Goal: Complete application form

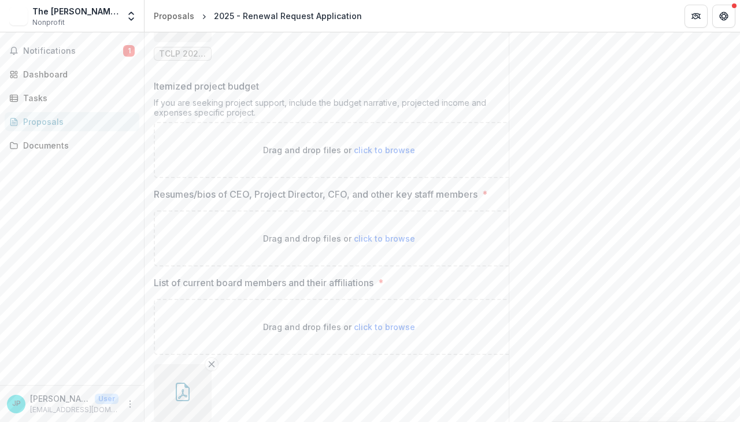
scroll to position [9886, 0]
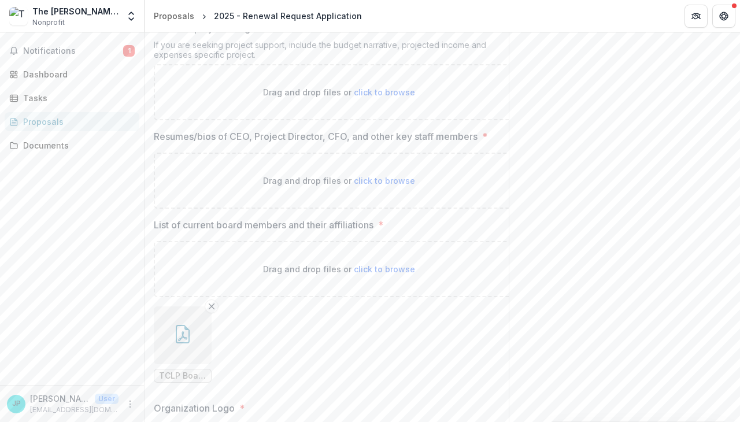
click at [388, 176] on span "click to browse" at bounding box center [384, 181] width 61 height 10
type input "**********"
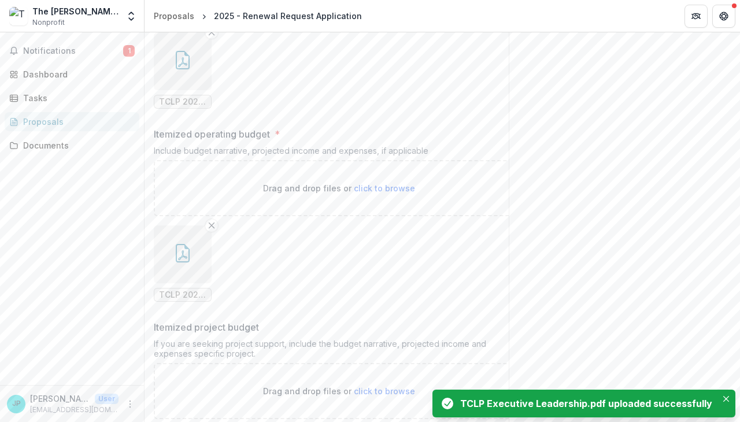
scroll to position [9517, 0]
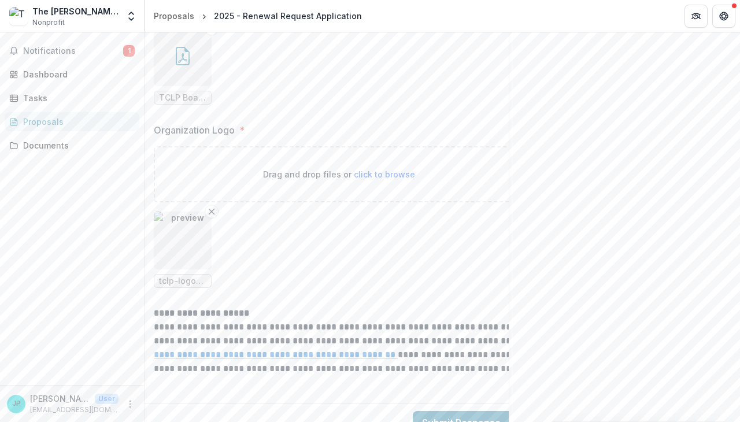
scroll to position [10269, 0]
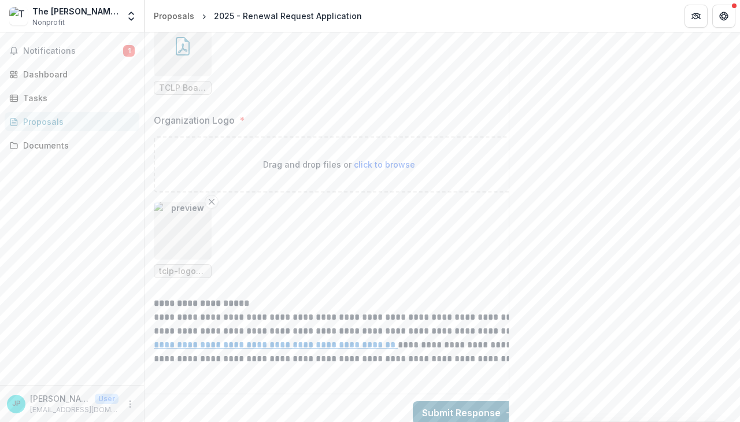
click at [457, 401] on button "Submit Response" at bounding box center [468, 412] width 111 height 23
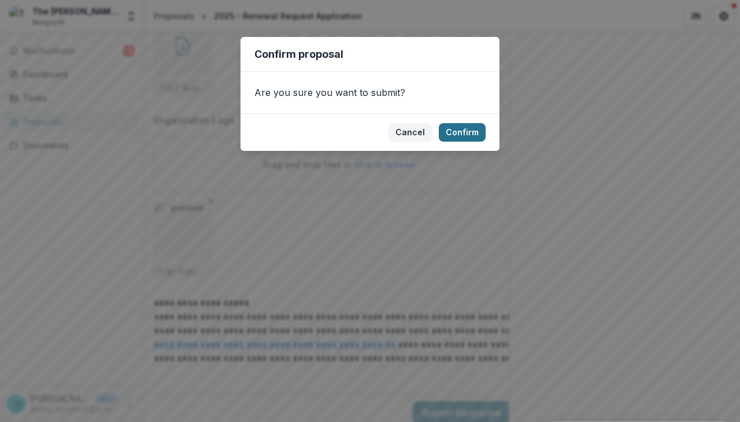
click at [452, 131] on button "Confirm" at bounding box center [462, 132] width 47 height 19
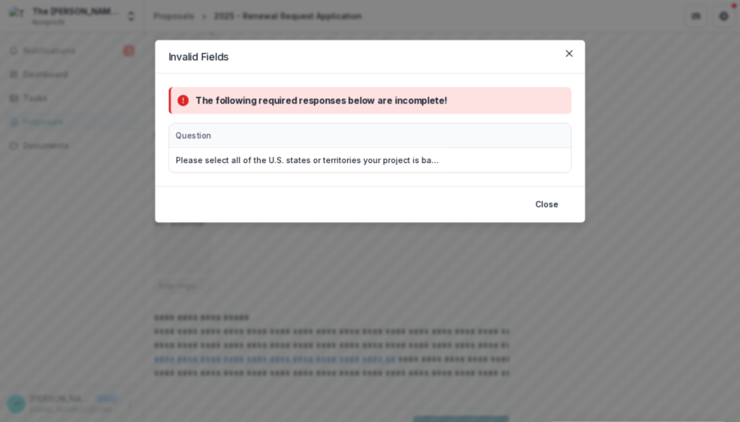
scroll to position [10284, 0]
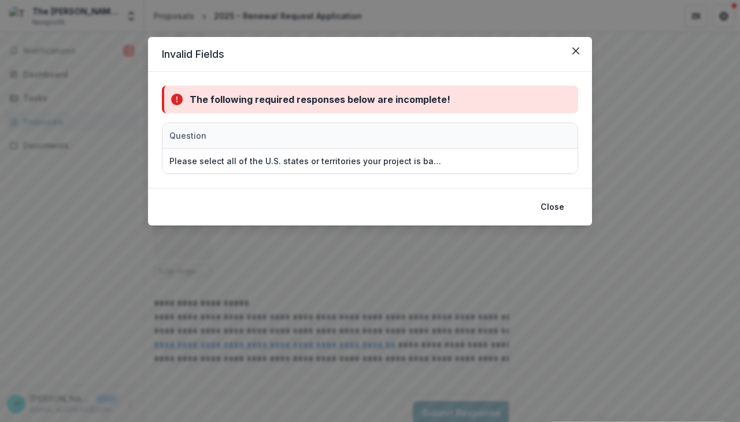
click at [453, 183] on div "The following required responses below are incomplete! Question Please select a…" at bounding box center [370, 130] width 444 height 116
click at [549, 210] on button "Close" at bounding box center [553, 207] width 38 height 19
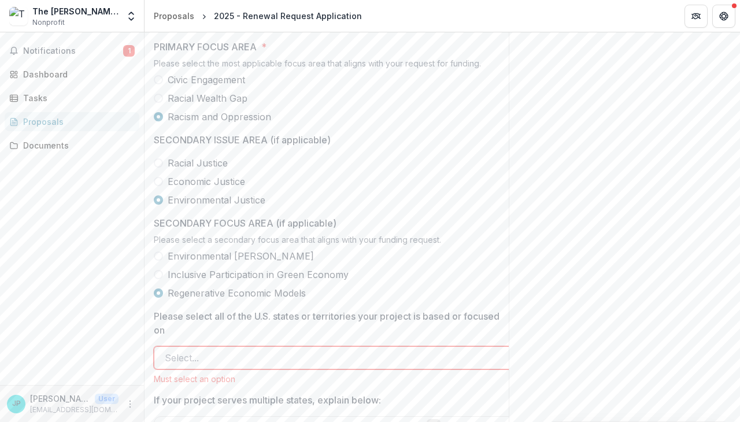
scroll to position [1041, 0]
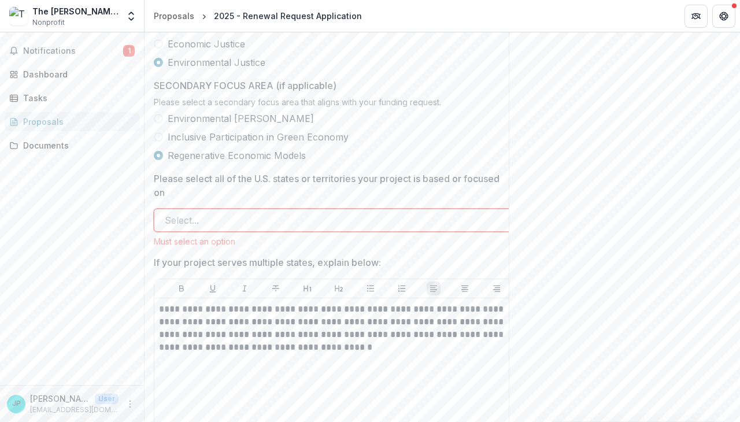
click at [299, 228] on div at bounding box center [328, 220] width 327 height 16
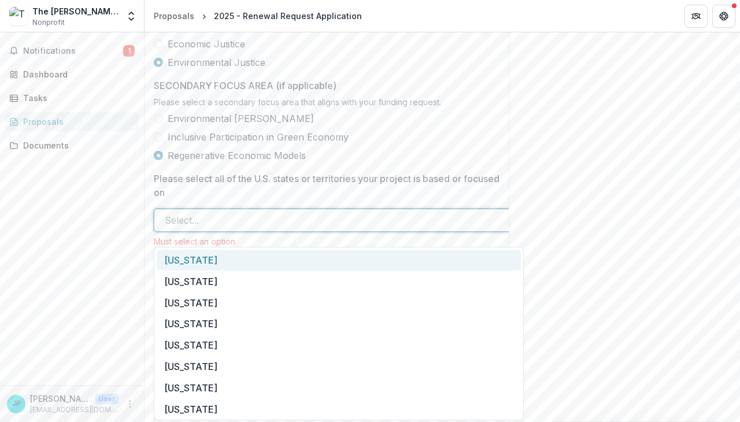
click at [251, 255] on div "[US_STATE]" at bounding box center [339, 260] width 364 height 21
click at [271, 228] on div at bounding box center [352, 220] width 233 height 16
click at [242, 260] on div "[US_STATE]" at bounding box center [339, 260] width 364 height 21
click at [307, 223] on div at bounding box center [388, 220] width 162 height 16
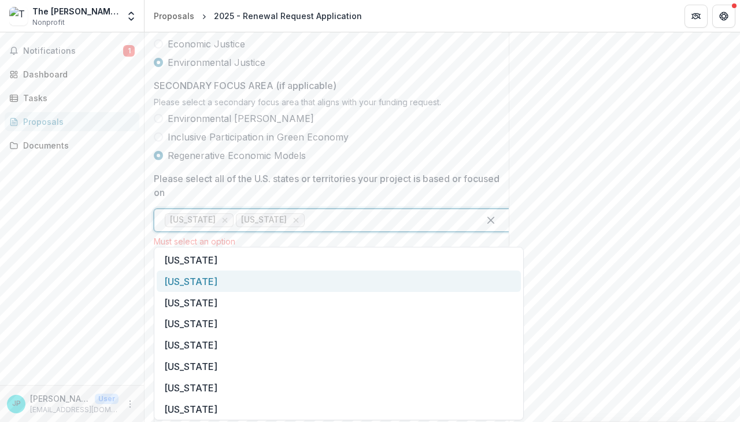
click at [236, 283] on div "[US_STATE]" at bounding box center [339, 281] width 364 height 21
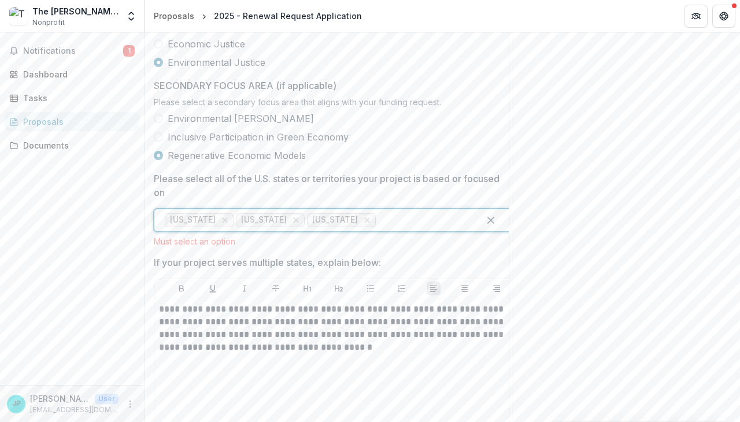
click at [378, 228] on div at bounding box center [423, 220] width 91 height 16
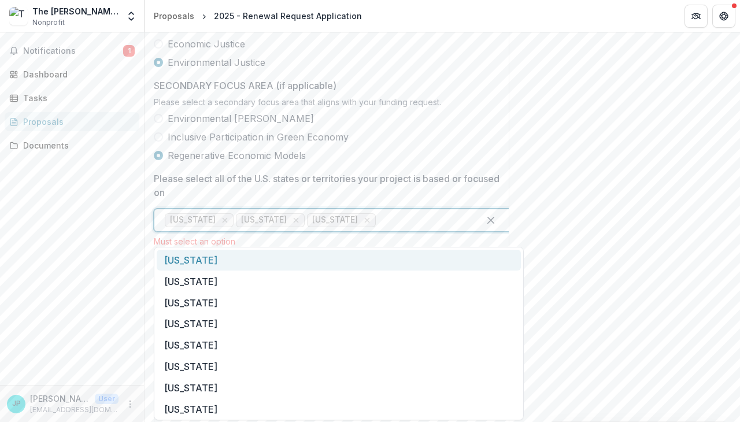
click at [253, 267] on div "[US_STATE]" at bounding box center [339, 260] width 364 height 21
click at [449, 228] on div at bounding box center [459, 220] width 20 height 16
click at [352, 270] on div "[US_STATE]" at bounding box center [339, 260] width 364 height 21
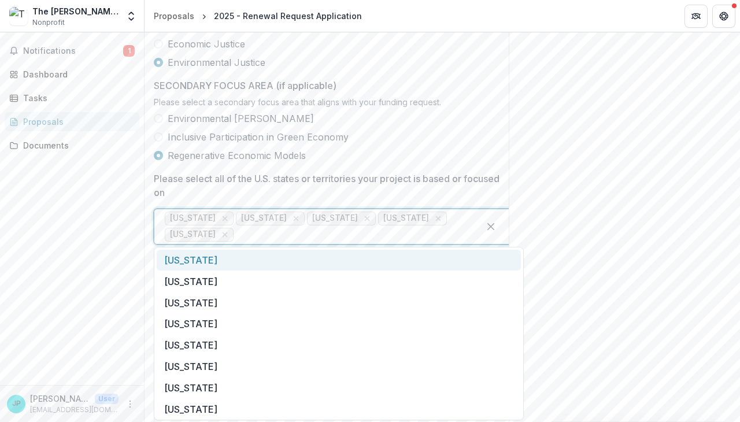
click at [472, 230] on div "[US_STATE] [US_STATE] [US_STATE] [US_STATE] [US_STATE]" at bounding box center [316, 226] width 325 height 35
click at [345, 267] on div "[US_STATE]" at bounding box center [339, 260] width 364 height 21
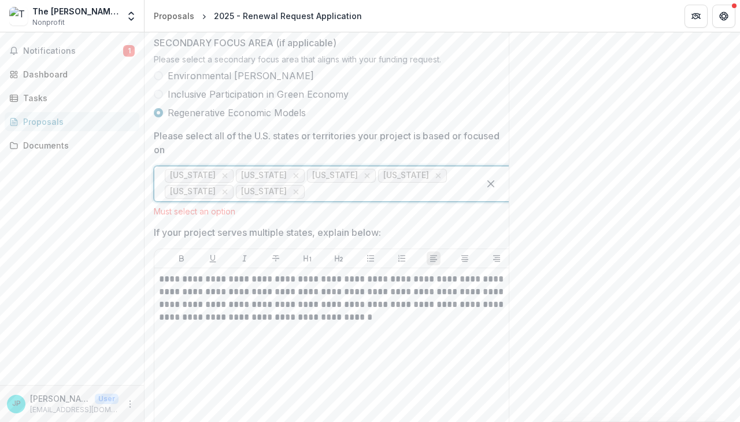
scroll to position [1214, 0]
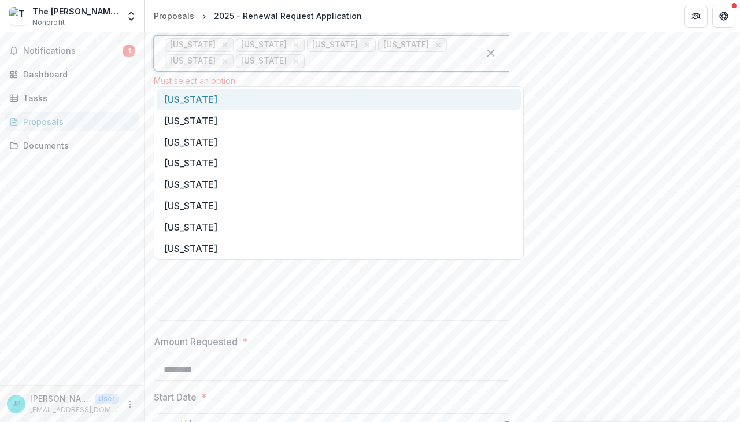
click at [307, 69] on div at bounding box center [388, 61] width 162 height 16
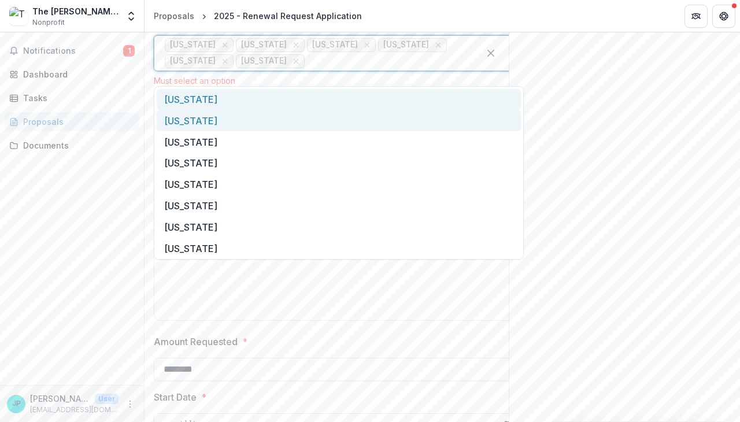
click at [224, 106] on div "[US_STATE]" at bounding box center [339, 99] width 364 height 21
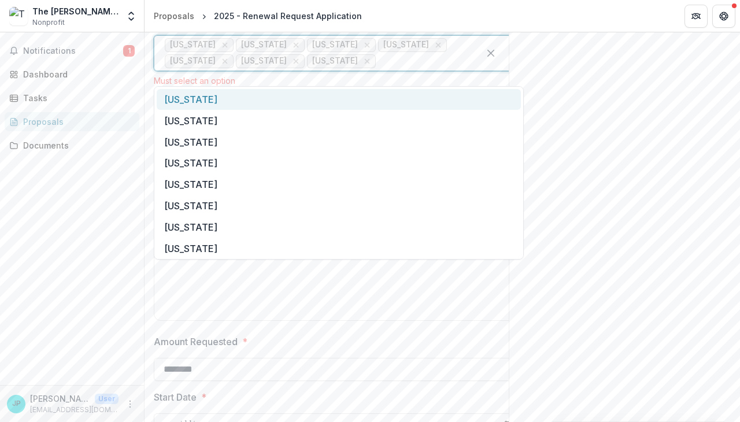
click at [378, 69] on div at bounding box center [423, 61] width 91 height 16
click at [275, 103] on div "[US_STATE]" at bounding box center [339, 99] width 364 height 21
click at [449, 69] on div at bounding box center [459, 61] width 20 height 16
click at [254, 107] on div "[US_STATE]" at bounding box center [339, 99] width 364 height 21
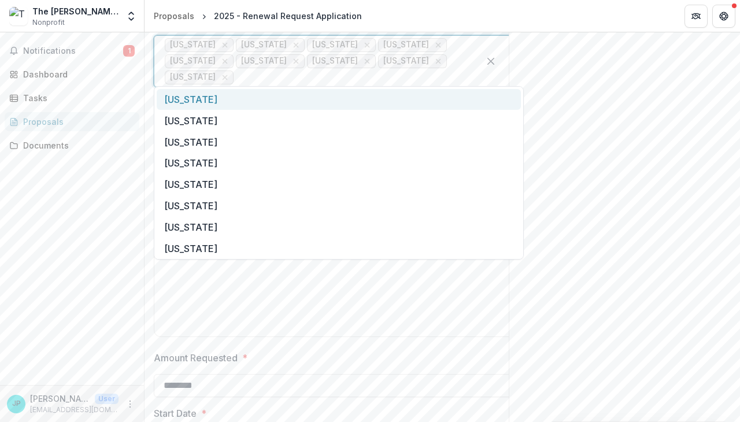
click at [420, 75] on div at bounding box center [352, 77] width 233 height 16
click at [296, 104] on div "[US_STATE]" at bounding box center [339, 99] width 364 height 21
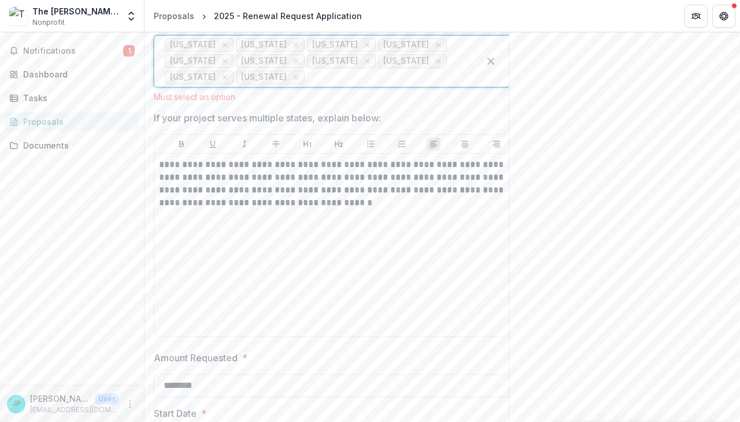
click at [459, 85] on div at bounding box center [388, 77] width 162 height 16
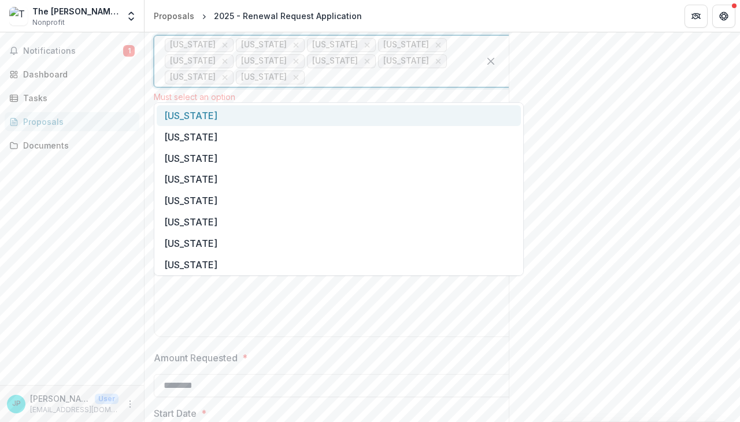
click at [175, 119] on div "[US_STATE]" at bounding box center [339, 115] width 364 height 21
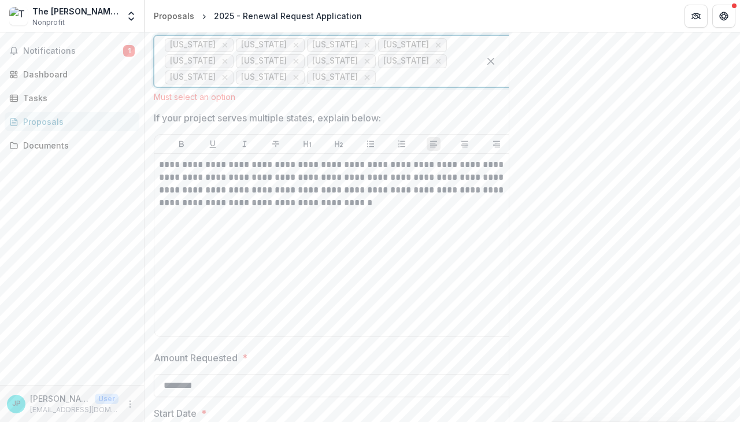
click at [378, 86] on div at bounding box center [423, 77] width 91 height 16
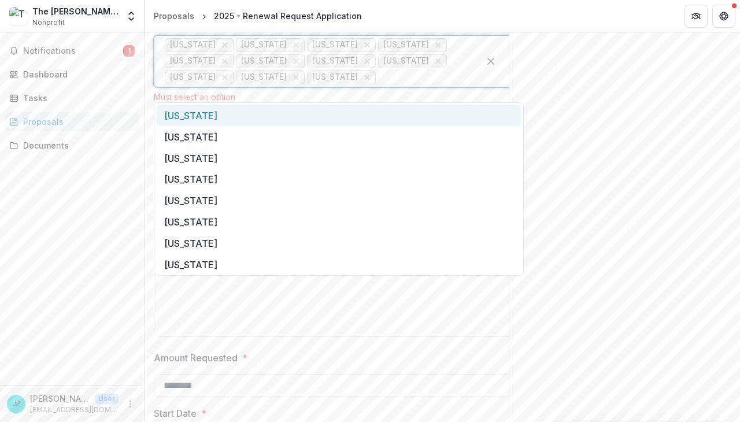
click at [229, 112] on div "[US_STATE]" at bounding box center [339, 115] width 364 height 21
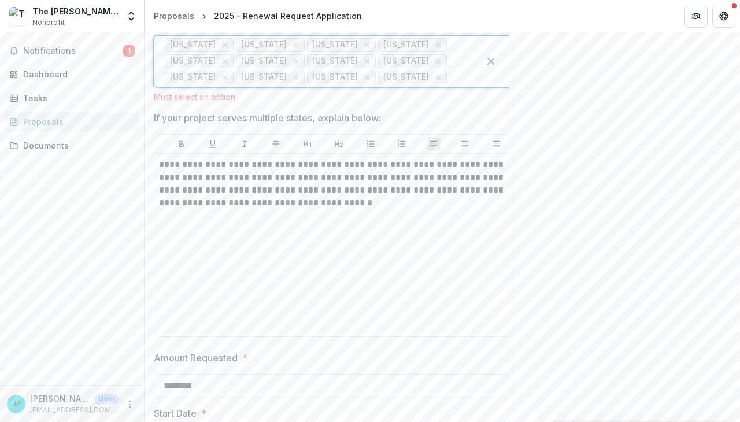
click at [449, 83] on div at bounding box center [459, 77] width 20 height 16
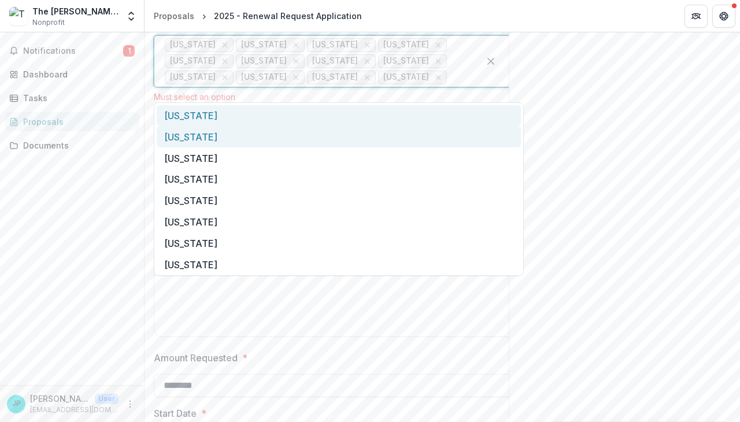
click at [231, 117] on div "[US_STATE]" at bounding box center [339, 115] width 364 height 21
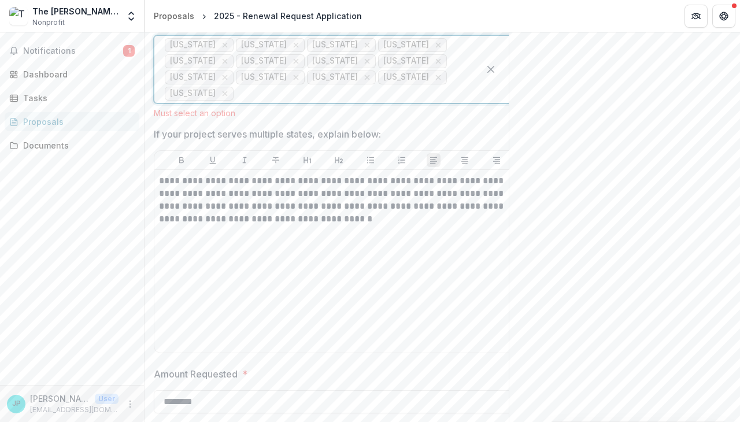
click at [350, 90] on div at bounding box center [352, 94] width 233 height 16
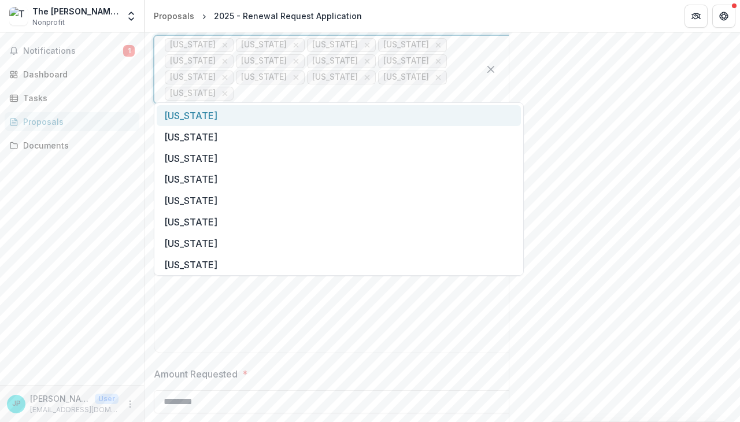
click at [277, 120] on div "[US_STATE]" at bounding box center [339, 115] width 364 height 21
click at [402, 87] on div at bounding box center [388, 94] width 162 height 16
click at [242, 117] on div "[US_STATE]" at bounding box center [339, 115] width 364 height 21
click at [423, 86] on div at bounding box center [423, 94] width 91 height 16
click at [248, 121] on div "[US_STATE]" at bounding box center [339, 115] width 364 height 21
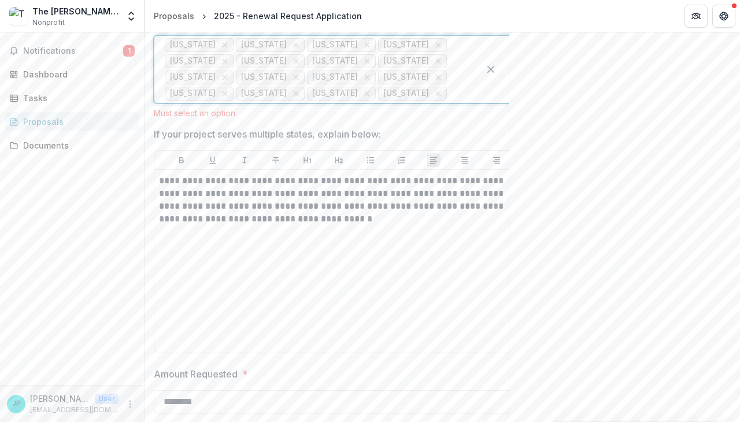
click at [473, 87] on div "[US_STATE] [US_STATE] [US_STATE] [US_STATE] [US_STATE] [US_STATE] [US_STATE] [U…" at bounding box center [316, 69] width 325 height 67
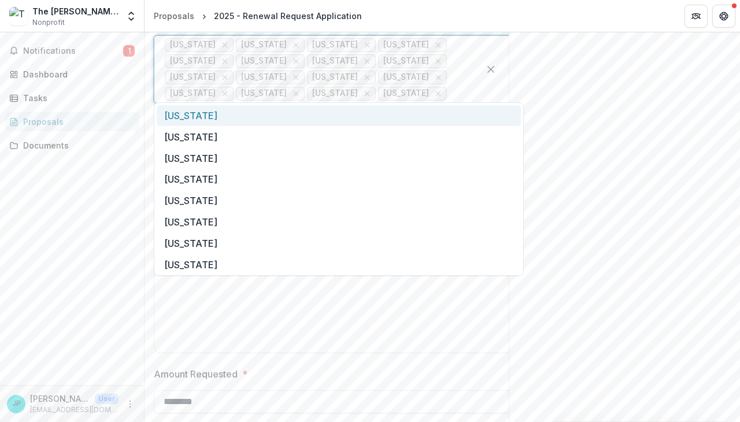
click at [319, 114] on div "[US_STATE]" at bounding box center [339, 115] width 364 height 21
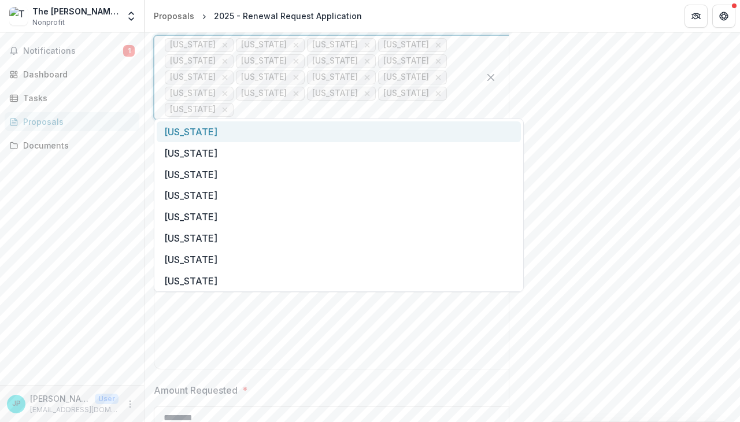
click at [247, 104] on div at bounding box center [352, 110] width 233 height 16
click at [209, 135] on div "[US_STATE]" at bounding box center [339, 131] width 364 height 21
click at [307, 102] on div at bounding box center [388, 110] width 162 height 16
click at [242, 134] on div "[US_STATE]" at bounding box center [339, 131] width 364 height 21
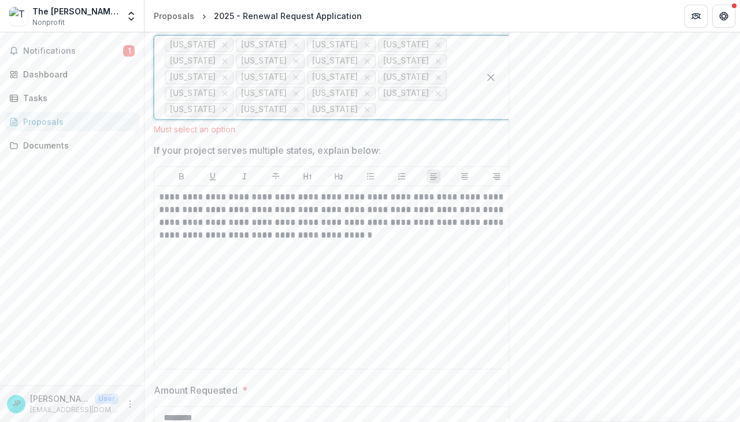
click at [378, 102] on div at bounding box center [423, 110] width 91 height 16
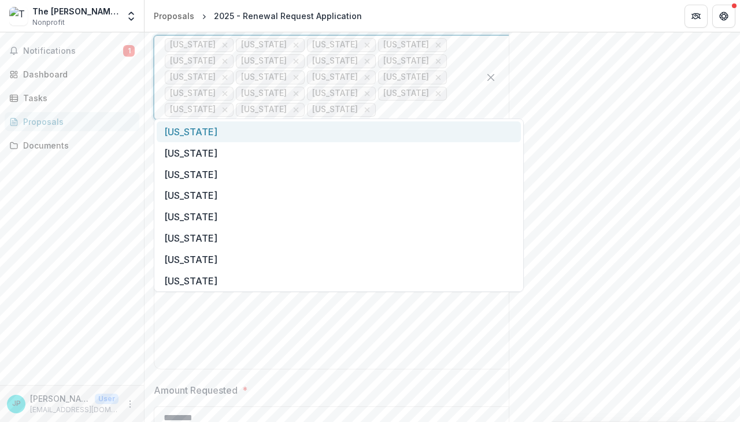
click at [272, 131] on div "[US_STATE]" at bounding box center [339, 131] width 364 height 21
click at [449, 103] on div at bounding box center [459, 110] width 20 height 16
click at [360, 126] on div "[US_STATE]" at bounding box center [339, 131] width 364 height 21
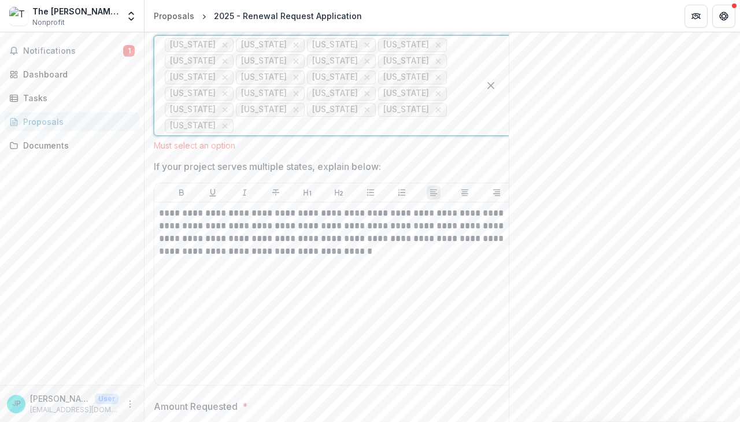
click at [253, 118] on div at bounding box center [352, 126] width 233 height 16
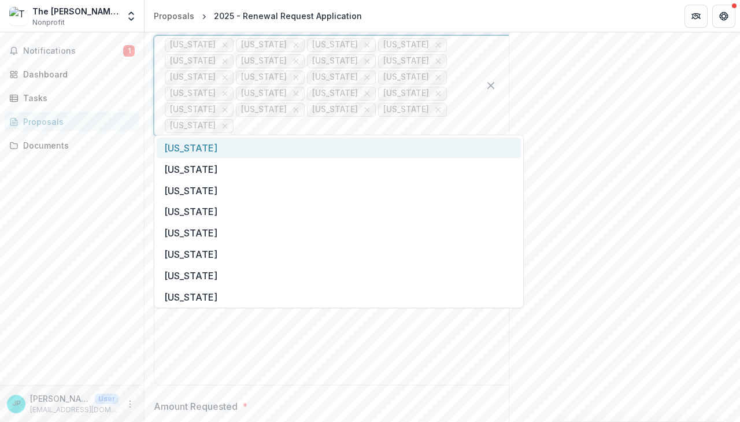
click at [222, 150] on div "[US_STATE]" at bounding box center [339, 148] width 364 height 21
click at [343, 122] on div at bounding box center [388, 126] width 162 height 16
click at [262, 153] on div "[US_STATE]" at bounding box center [339, 148] width 364 height 21
click at [402, 118] on div at bounding box center [423, 126] width 91 height 16
click at [276, 153] on div "[US_STATE]" at bounding box center [339, 148] width 364 height 21
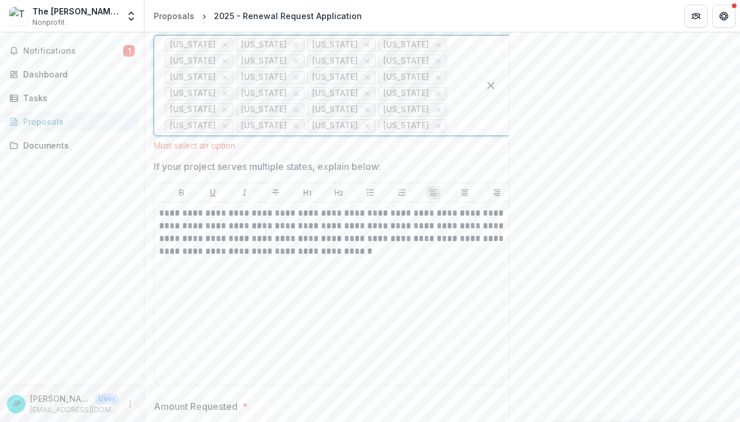
click at [470, 116] on div "[US_STATE] [US_STATE] [US_STATE] [US_STATE] [US_STATE] [US_STATE] [US_STATE] [U…" at bounding box center [316, 85] width 325 height 99
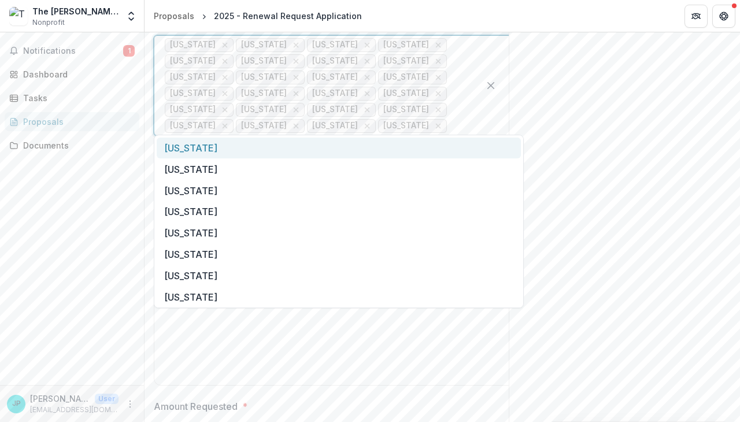
click at [189, 146] on div "[US_STATE]" at bounding box center [339, 148] width 364 height 21
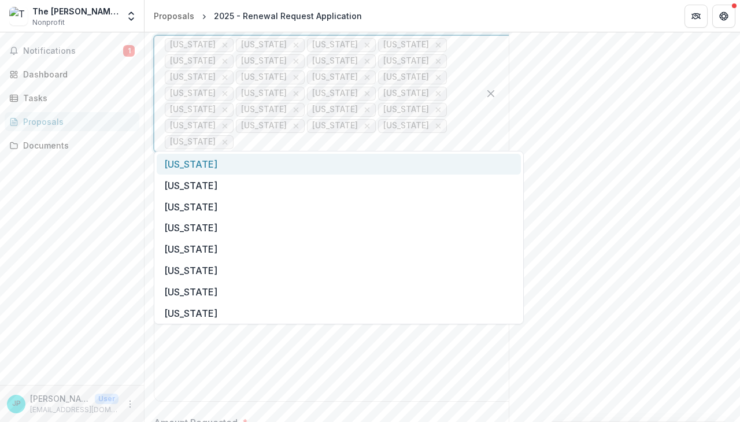
click at [241, 139] on div at bounding box center [352, 142] width 233 height 16
click at [228, 166] on div "[US_STATE]" at bounding box center [339, 164] width 364 height 21
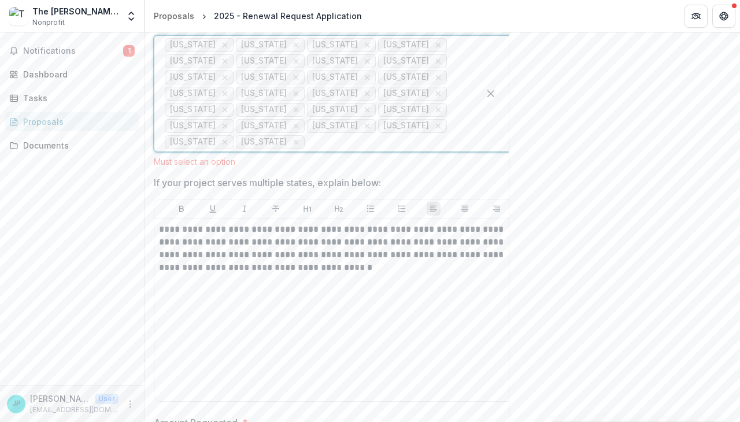
click at [308, 139] on div at bounding box center [388, 142] width 162 height 16
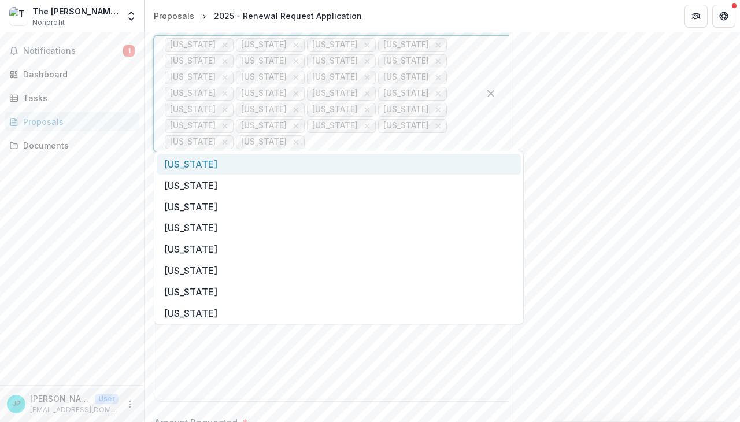
click at [265, 171] on div "[US_STATE]" at bounding box center [339, 164] width 364 height 21
click at [378, 134] on div at bounding box center [423, 142] width 91 height 16
click at [227, 169] on div "[US_STATE]" at bounding box center [339, 164] width 364 height 21
click at [449, 136] on div at bounding box center [459, 142] width 20 height 16
click at [232, 166] on div "[US_STATE]" at bounding box center [339, 164] width 364 height 21
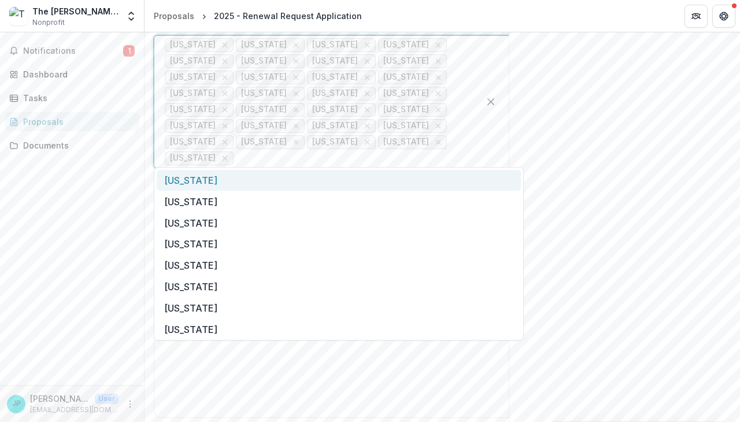
click at [256, 151] on div at bounding box center [352, 158] width 233 height 16
click at [241, 174] on div "[US_STATE]" at bounding box center [339, 180] width 364 height 21
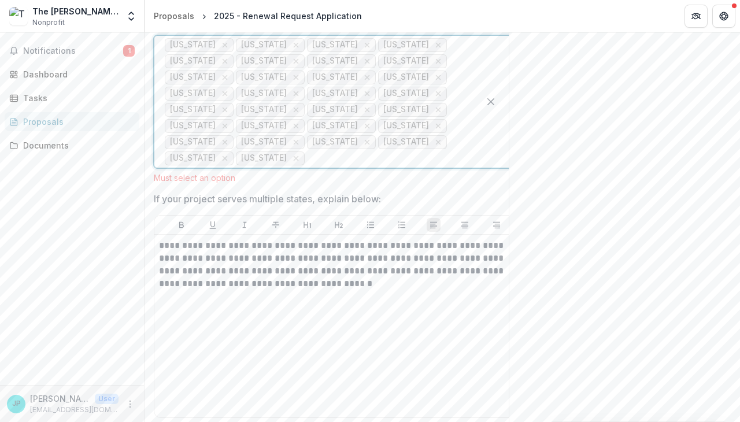
click at [346, 152] on div at bounding box center [388, 158] width 162 height 16
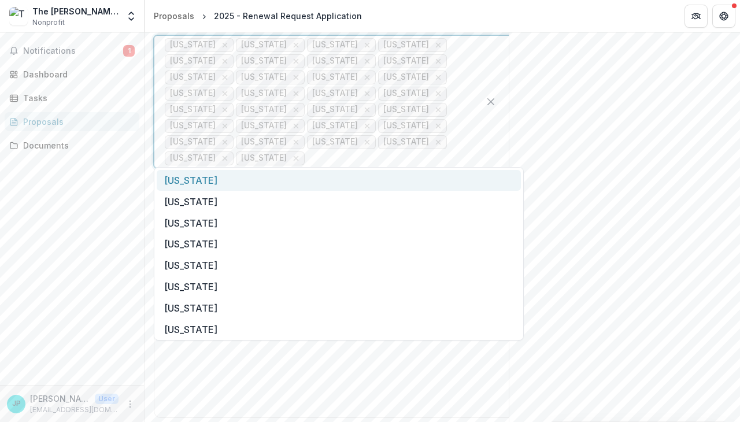
click at [275, 184] on div "[US_STATE]" at bounding box center [339, 180] width 364 height 21
click at [419, 150] on div at bounding box center [423, 158] width 91 height 16
click at [231, 180] on div "[US_STATE]" at bounding box center [339, 180] width 364 height 21
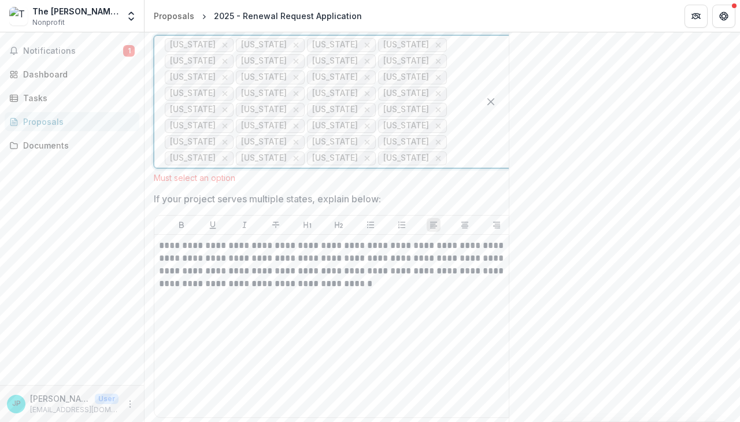
click at [481, 144] on div at bounding box center [501, 102] width 44 height 132
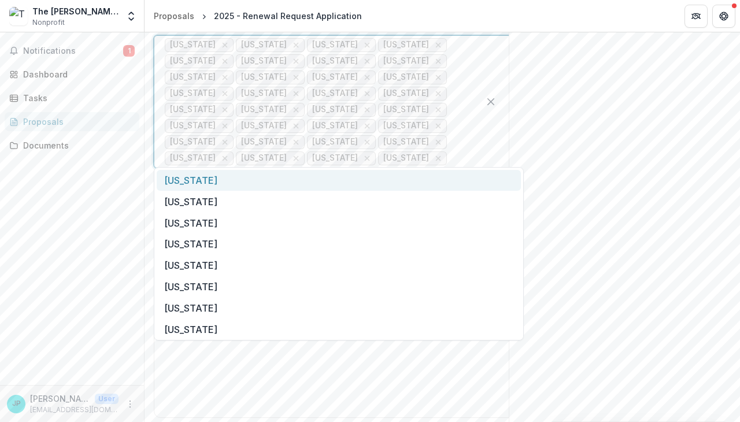
click at [235, 182] on div "[US_STATE]" at bounding box center [339, 180] width 364 height 21
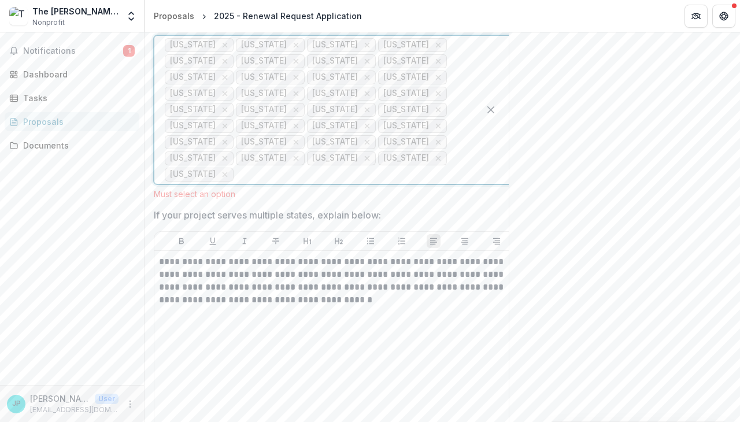
click at [260, 170] on div at bounding box center [352, 175] width 233 height 16
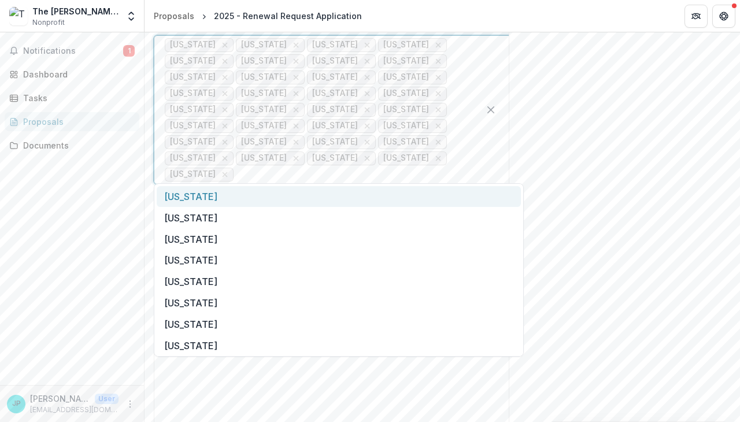
click at [225, 196] on div "[US_STATE]" at bounding box center [339, 196] width 364 height 21
click at [341, 170] on div at bounding box center [388, 175] width 162 height 16
click at [272, 204] on div "[US_STATE]" at bounding box center [339, 196] width 364 height 21
click at [378, 168] on input "Please select all of the U.S. states or territories your project is based or fo…" at bounding box center [379, 175] width 3 height 14
click at [283, 205] on div "[US_STATE]" at bounding box center [339, 196] width 364 height 21
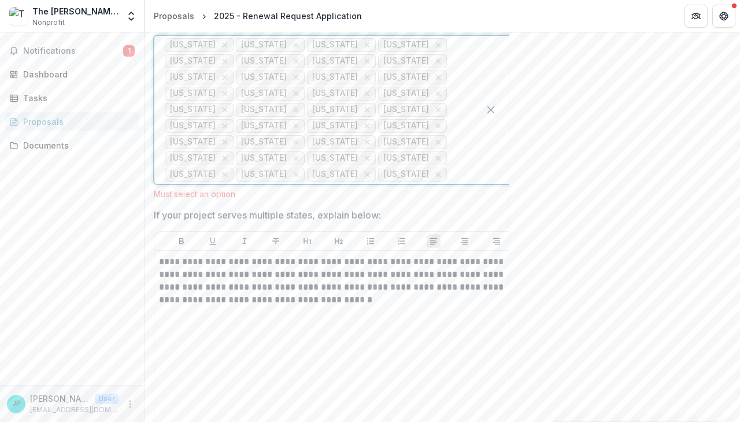
click at [487, 162] on div at bounding box center [501, 110] width 44 height 148
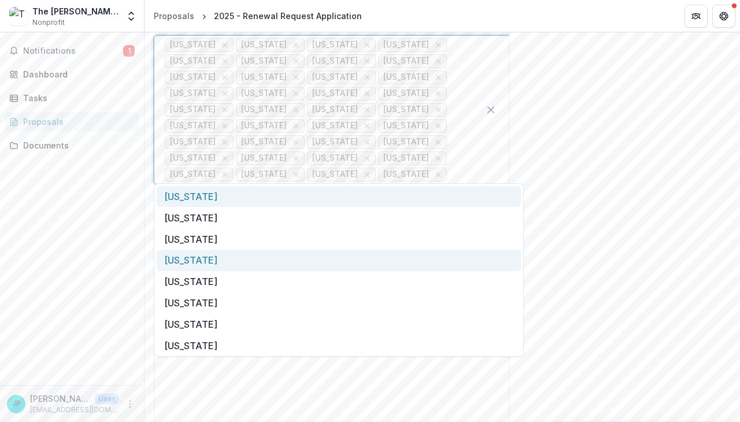
click at [410, 263] on div "[US_STATE]" at bounding box center [339, 260] width 364 height 21
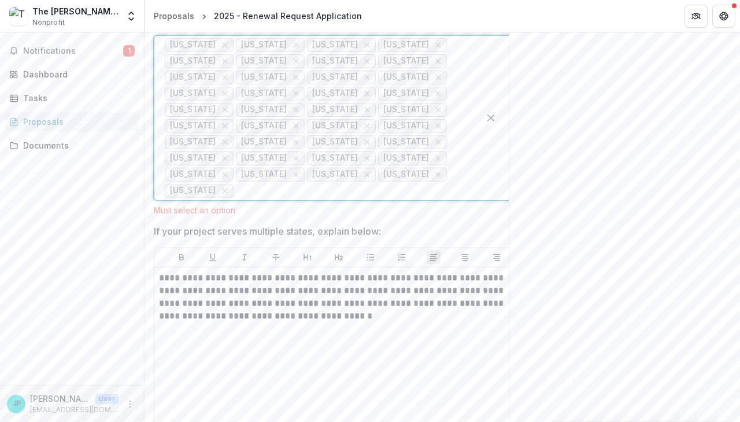
click at [275, 188] on div at bounding box center [352, 191] width 233 height 16
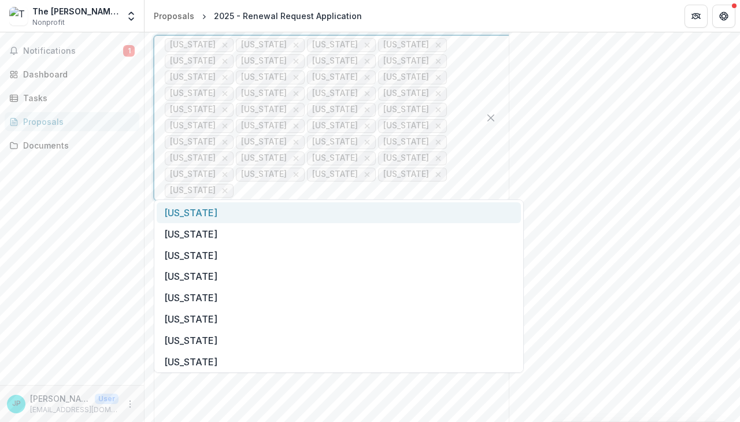
click at [254, 215] on div "[US_STATE]" at bounding box center [339, 212] width 364 height 21
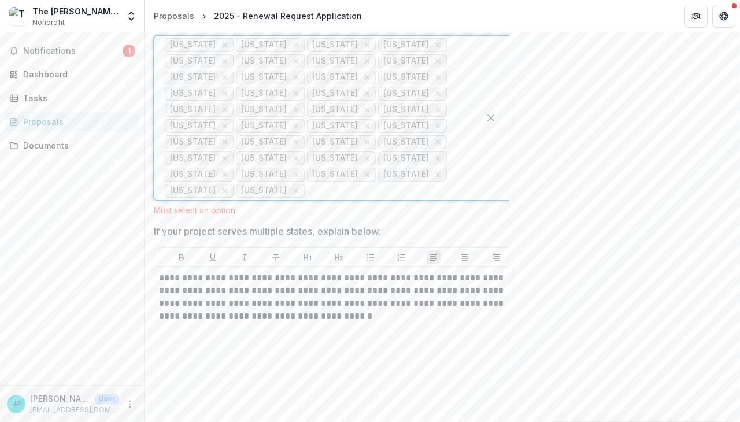
click at [316, 184] on div at bounding box center [388, 191] width 162 height 16
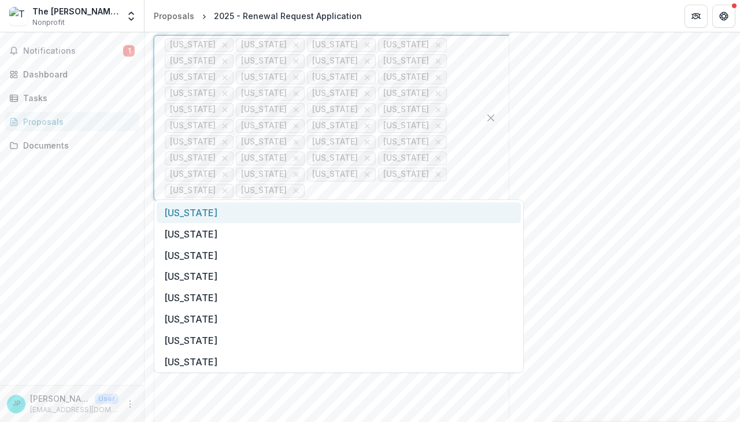
click at [254, 216] on div "[US_STATE]" at bounding box center [339, 212] width 364 height 21
click at [483, 183] on div at bounding box center [501, 118] width 44 height 164
type input "********"
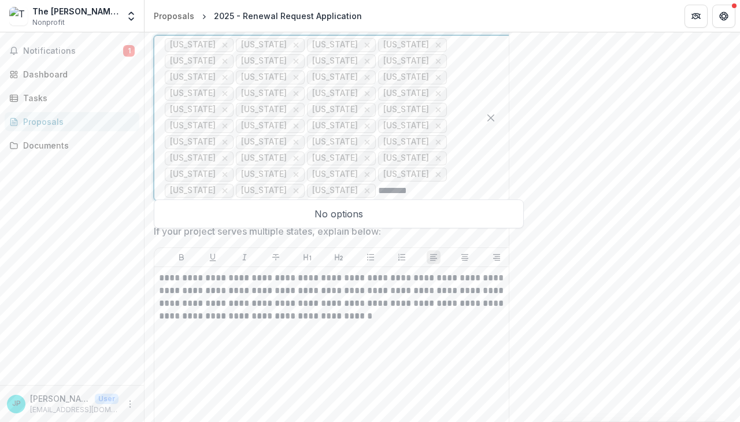
click at [410, 186] on input "********" at bounding box center [400, 191] width 45 height 14
drag, startPoint x: 423, startPoint y: 186, endPoint x: 396, endPoint y: 187, distance: 27.2
click at [396, 187] on div at bounding box center [423, 191] width 91 height 16
click at [389, 188] on div at bounding box center [423, 191] width 91 height 16
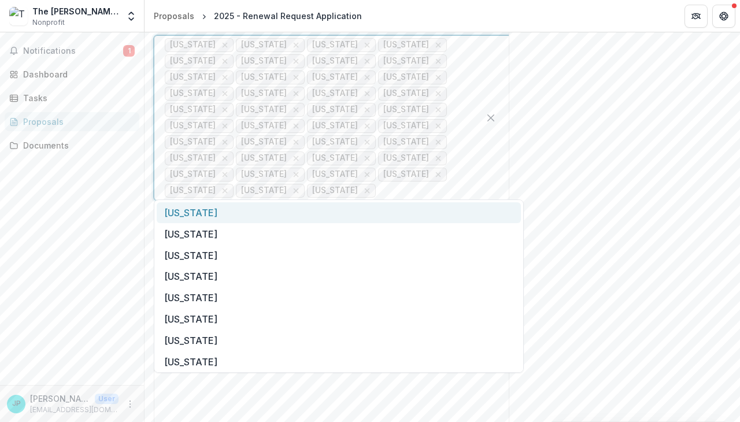
click at [271, 216] on div "[US_STATE]" at bounding box center [339, 212] width 364 height 21
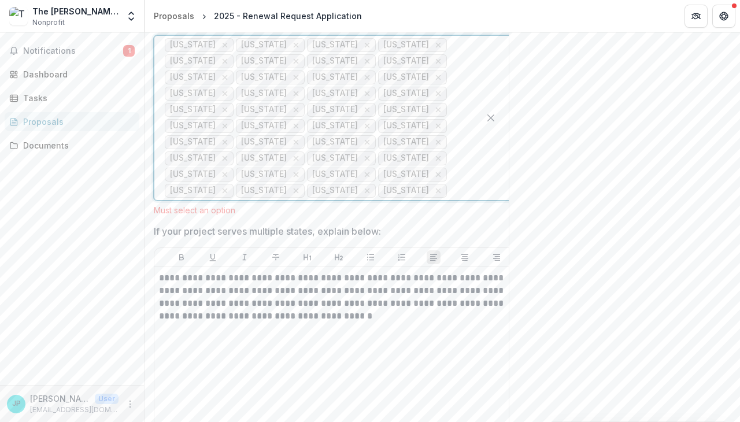
click at [466, 183] on div at bounding box center [459, 191] width 20 height 16
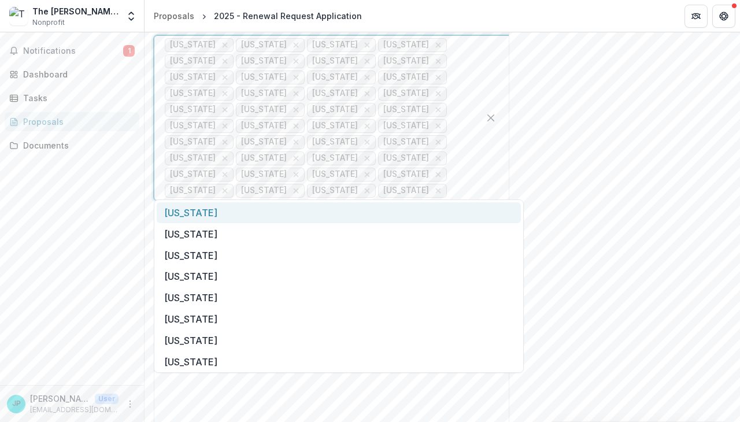
click at [206, 218] on div "[US_STATE]" at bounding box center [339, 212] width 364 height 21
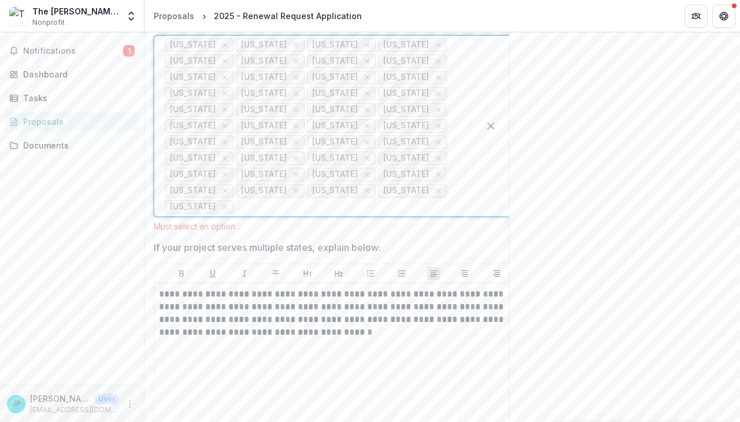
scroll to position [1330, 0]
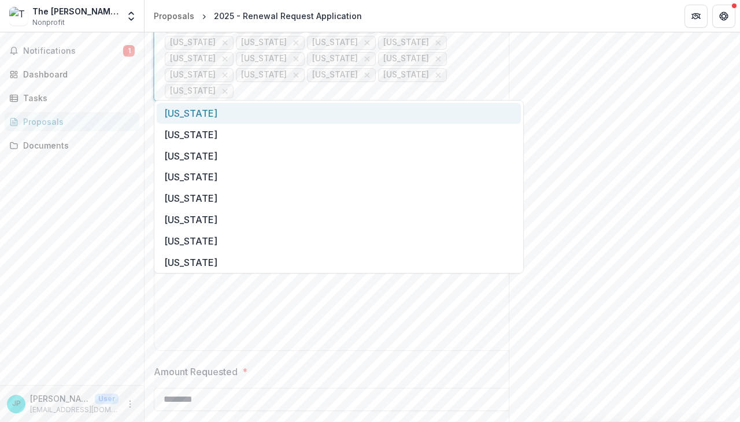
click at [266, 84] on div at bounding box center [352, 91] width 233 height 16
click at [231, 116] on div "[US_STATE]" at bounding box center [339, 113] width 364 height 21
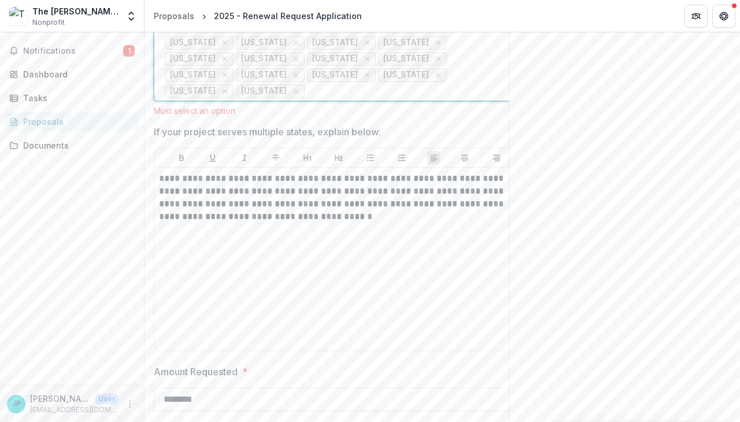
click at [345, 87] on div at bounding box center [388, 91] width 162 height 16
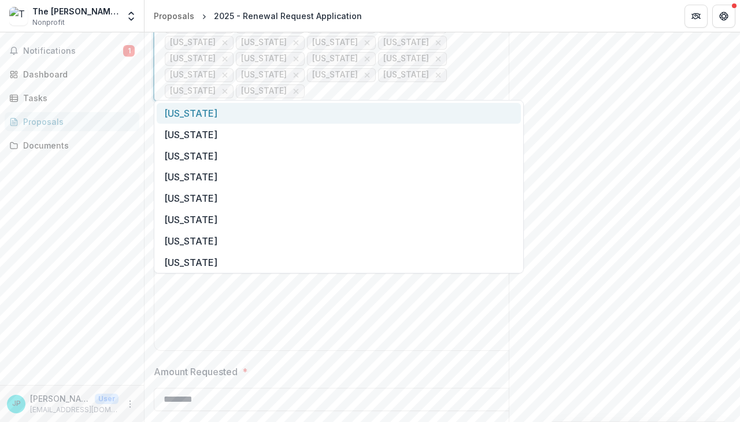
click at [269, 114] on div "[US_STATE]" at bounding box center [339, 113] width 364 height 21
click at [386, 87] on div at bounding box center [423, 91] width 91 height 16
click at [341, 113] on div "[US_STATE]" at bounding box center [339, 113] width 364 height 21
click at [449, 86] on div at bounding box center [459, 91] width 20 height 16
click at [323, 109] on div "[US_STATE]" at bounding box center [339, 113] width 364 height 21
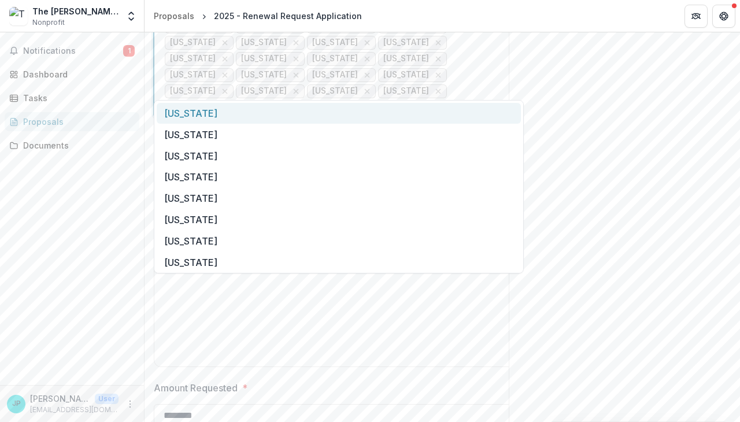
click at [469, 83] on div "[US_STATE] [US_STATE] [US_STATE] [US_STATE] [US_STATE] [US_STATE] [US_STATE] [U…" at bounding box center [316, 18] width 325 height 197
click at [218, 116] on div "[US_STATE]" at bounding box center [339, 113] width 364 height 21
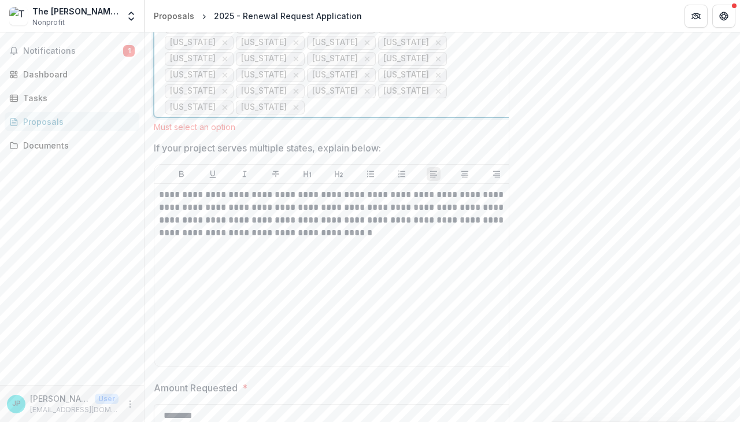
click at [307, 104] on div at bounding box center [388, 107] width 162 height 16
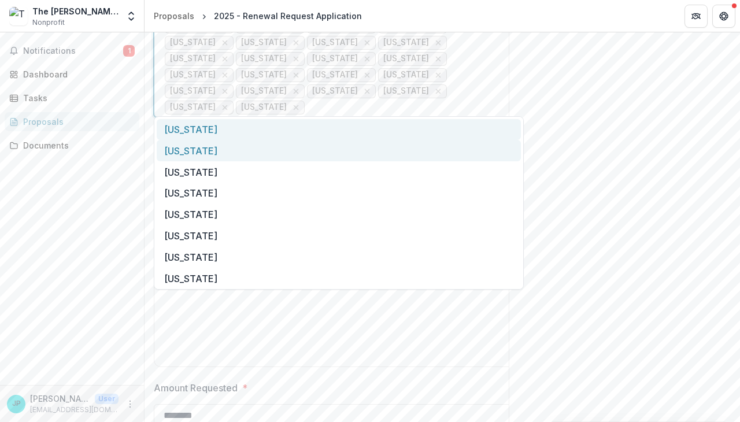
click at [237, 135] on div "[US_STATE]" at bounding box center [339, 129] width 364 height 21
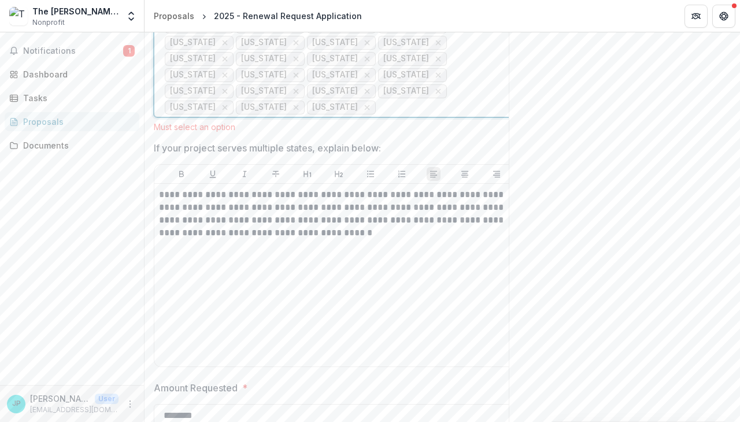
click at [378, 106] on div at bounding box center [423, 107] width 91 height 16
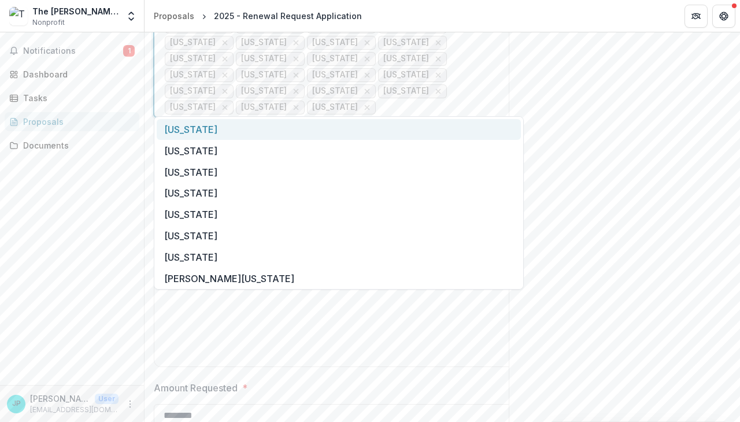
click at [262, 137] on div "[US_STATE]" at bounding box center [339, 129] width 364 height 21
click at [449, 99] on div at bounding box center [459, 107] width 20 height 16
drag, startPoint x: 259, startPoint y: 130, endPoint x: 386, endPoint y: 112, distance: 128.0
click at [263, 130] on div "[US_STATE]" at bounding box center [339, 129] width 364 height 21
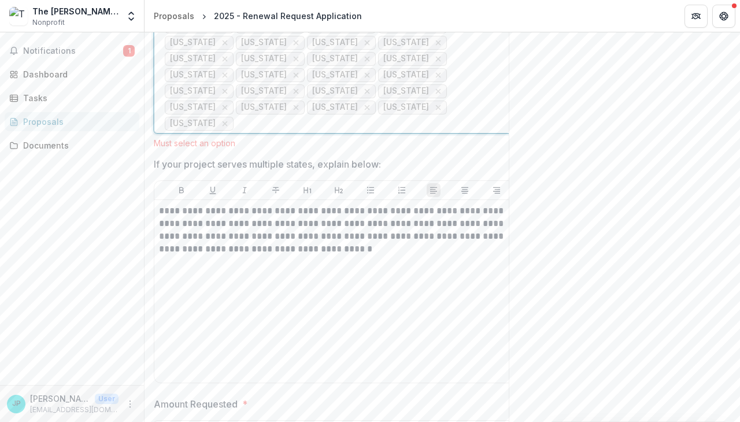
click at [447, 116] on div at bounding box center [352, 124] width 233 height 16
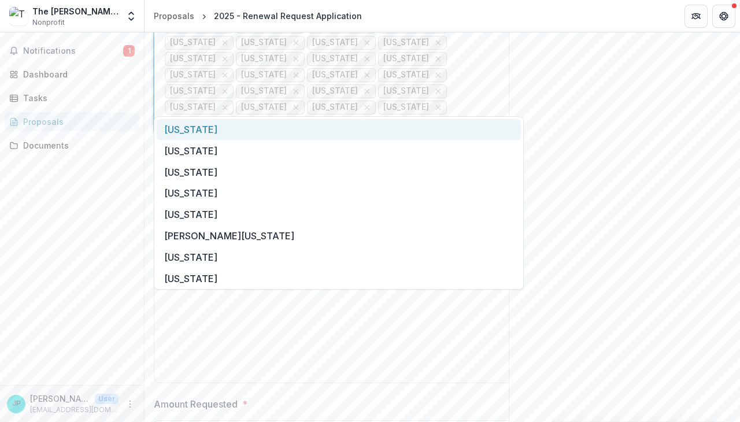
click at [273, 135] on div "[US_STATE]" at bounding box center [339, 129] width 364 height 21
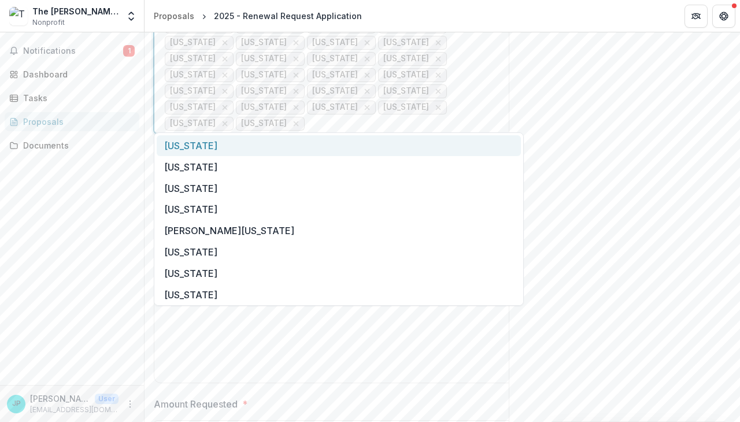
click at [445, 116] on div at bounding box center [388, 124] width 162 height 16
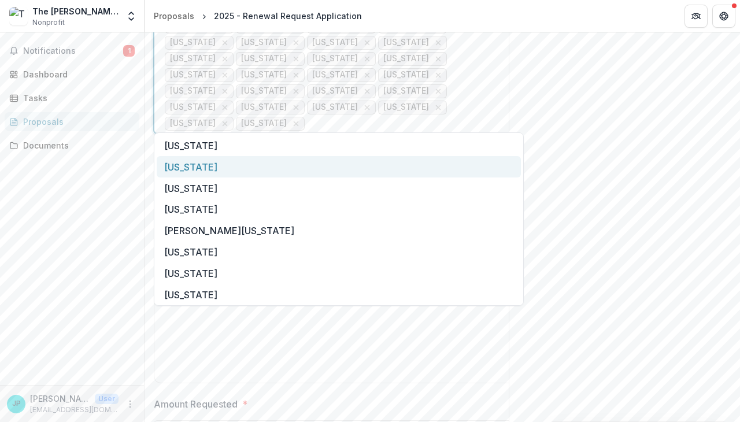
click at [279, 165] on div "[US_STATE]" at bounding box center [339, 166] width 364 height 21
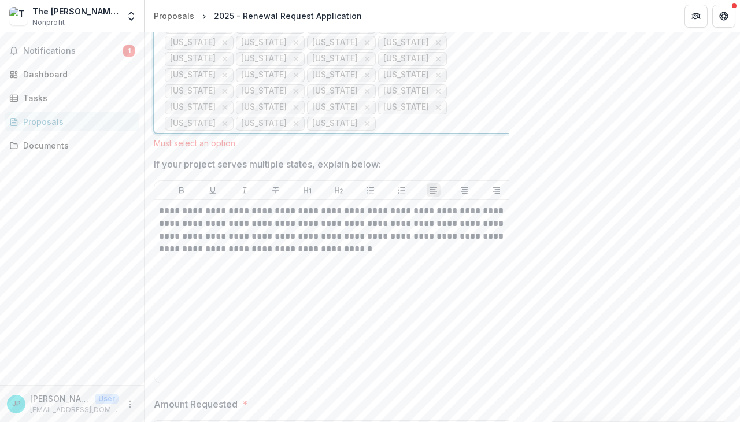
click at [378, 121] on div at bounding box center [423, 124] width 91 height 16
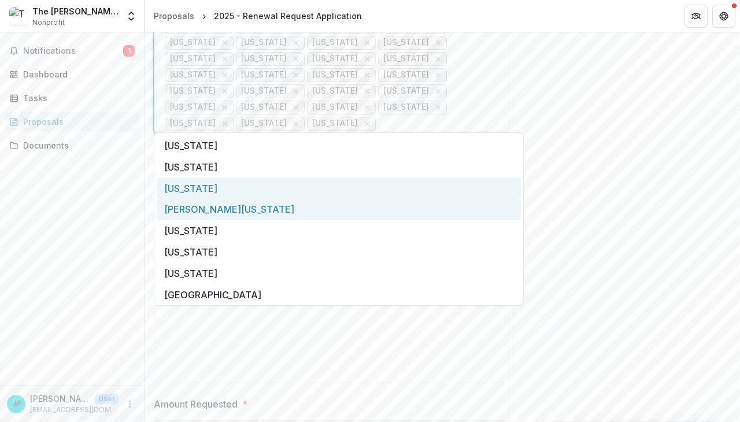
scroll to position [24, 0]
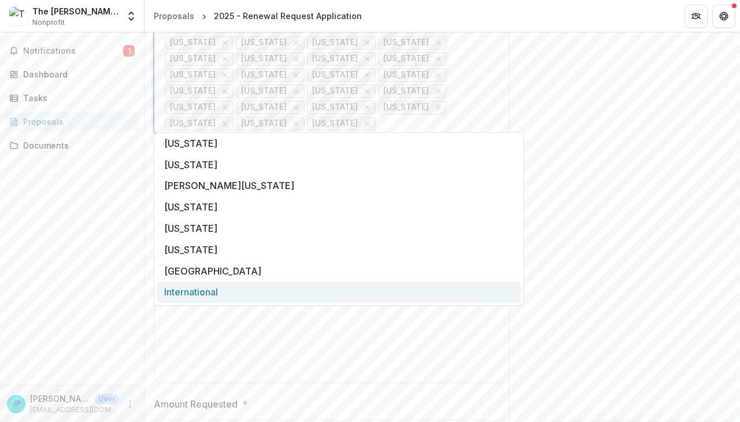
click at [186, 293] on div "International" at bounding box center [339, 292] width 364 height 21
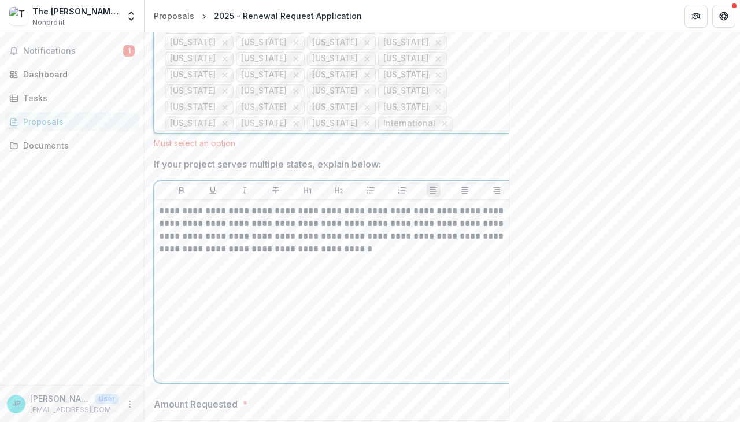
click at [261, 320] on div "**********" at bounding box center [339, 291] width 360 height 173
click at [332, 247] on p "**********" at bounding box center [339, 230] width 360 height 51
click at [440, 119] on icon "Remove International" at bounding box center [444, 123] width 9 height 9
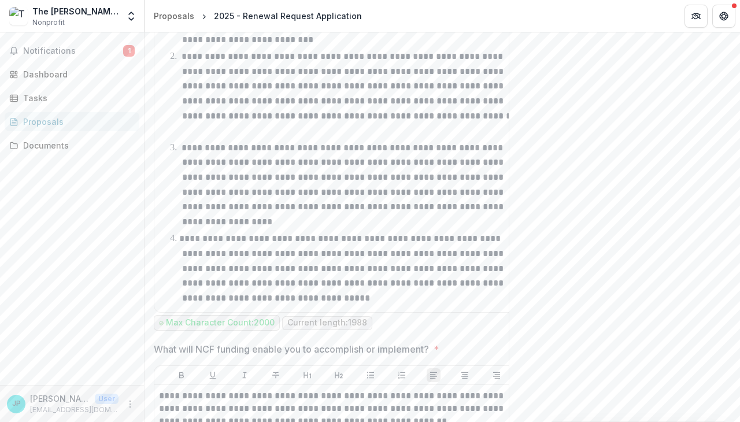
scroll to position [3295, 0]
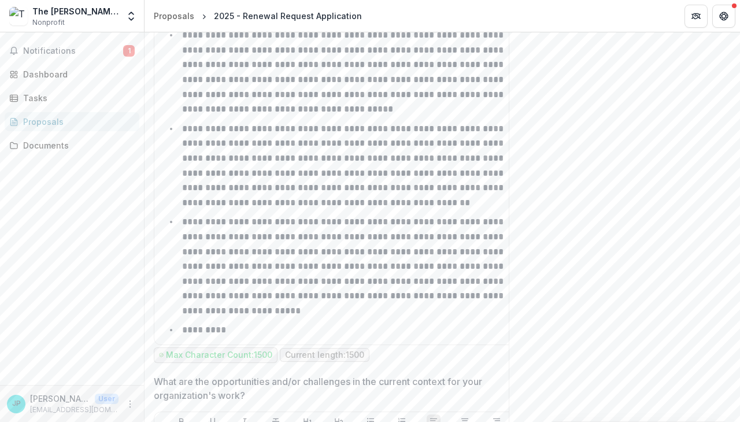
drag, startPoint x: 736, startPoint y: 157, endPoint x: 668, endPoint y: 316, distance: 172.8
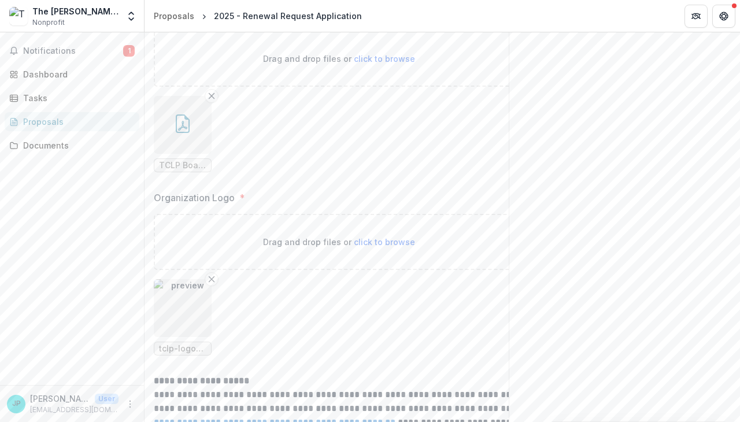
scroll to position [10458, 0]
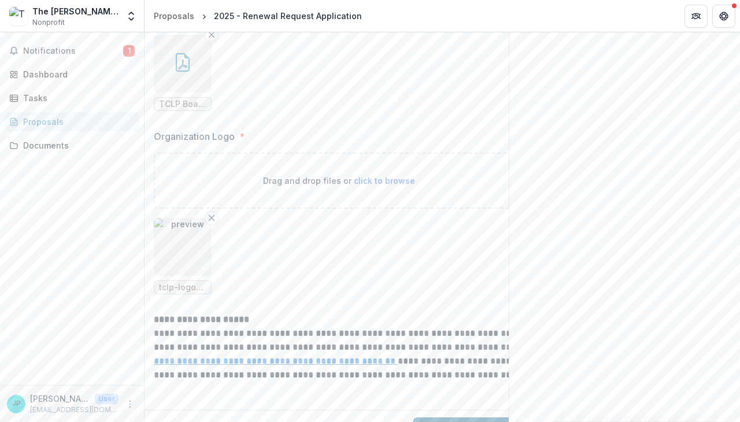
click at [451, 417] on button "Submit Response" at bounding box center [468, 428] width 111 height 23
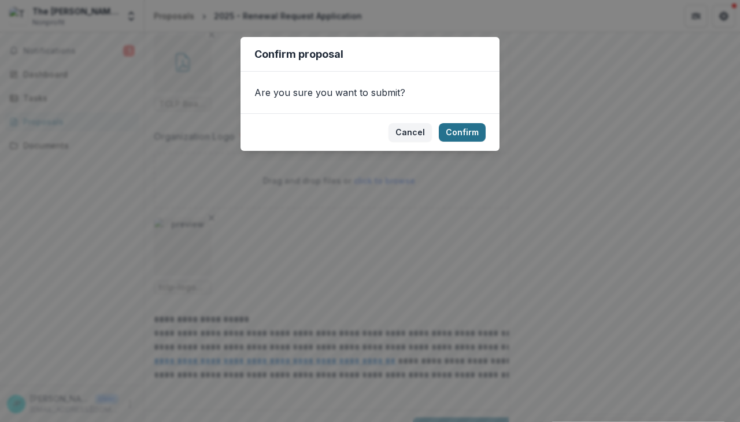
click at [463, 134] on button "Confirm" at bounding box center [462, 132] width 47 height 19
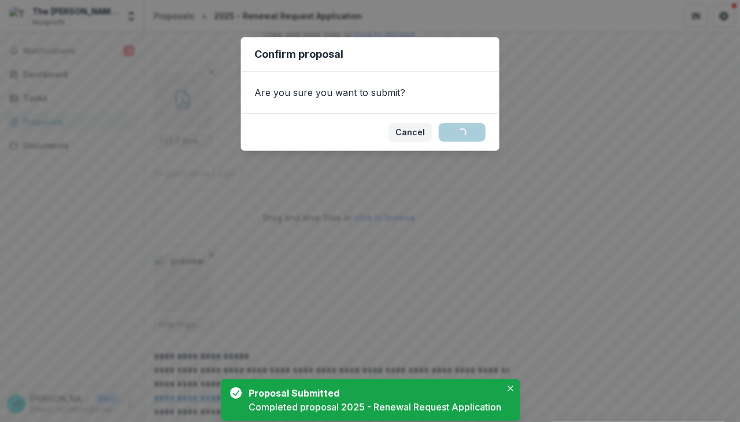
scroll to position [65, 0]
